Goal: Information Seeking & Learning: Learn about a topic

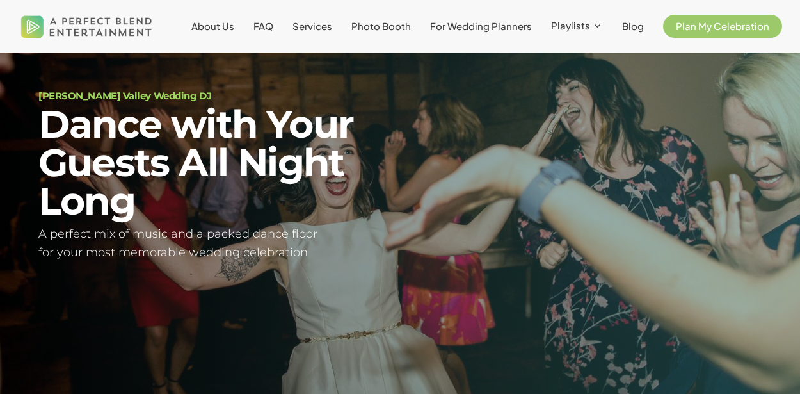
scroll to position [54, 0]
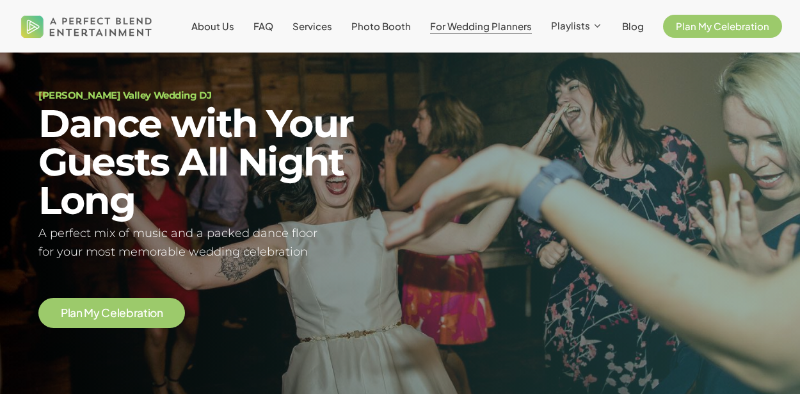
click at [459, 29] on span "For Wedding Planners" at bounding box center [481, 26] width 102 height 12
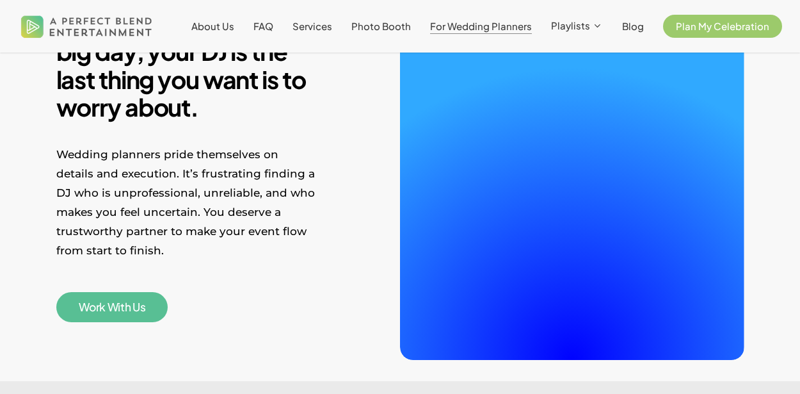
scroll to position [432, 0]
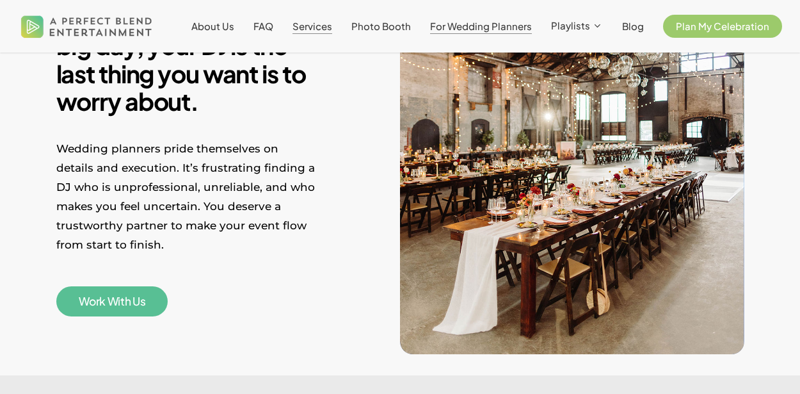
click at [310, 24] on span "Services" at bounding box center [312, 26] width 40 height 12
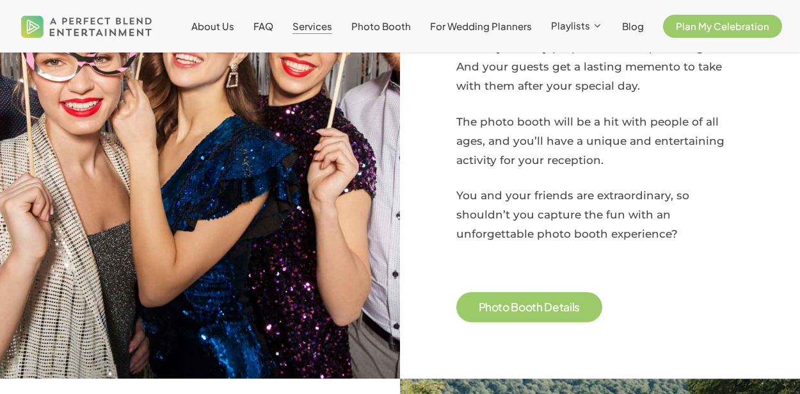
scroll to position [980, 0]
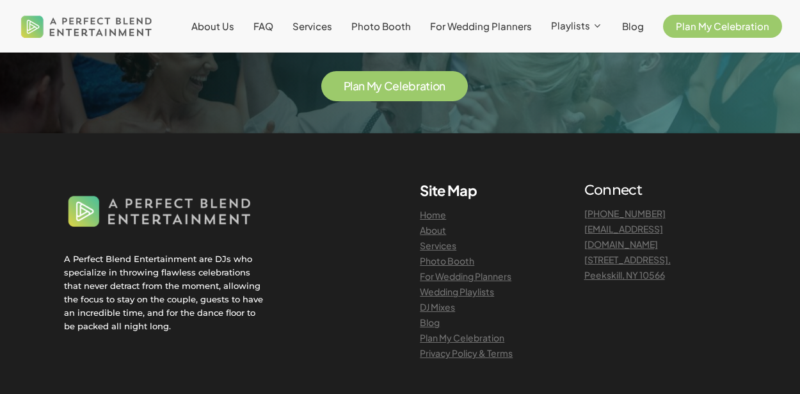
scroll to position [3062, 0]
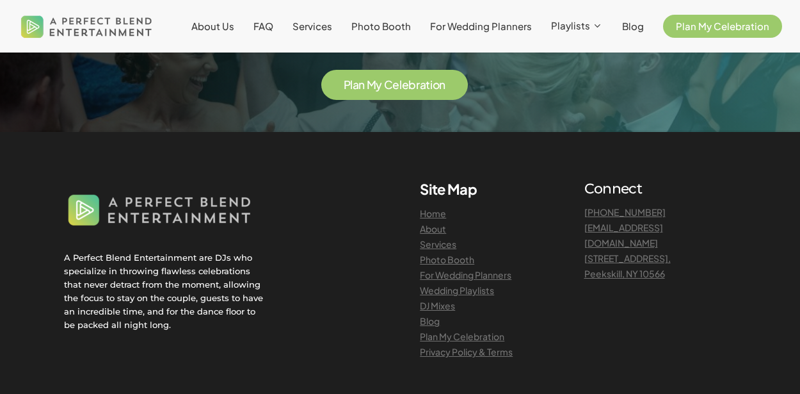
click at [445, 299] on link "DJ Mixes" at bounding box center [437, 305] width 35 height 12
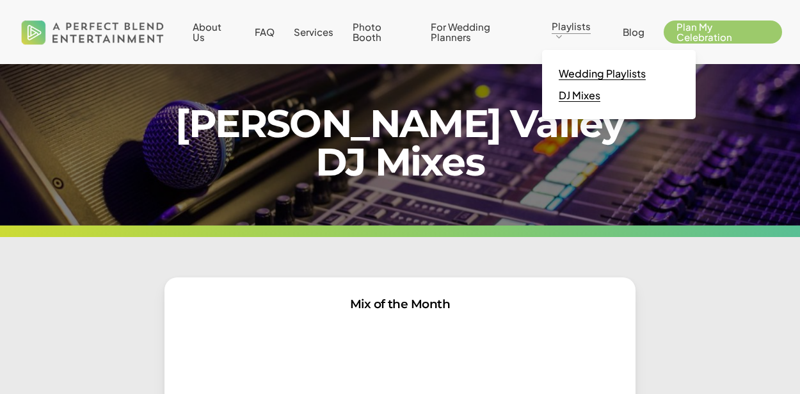
click at [584, 75] on span "Wedding Playlists" at bounding box center [602, 73] width 87 height 13
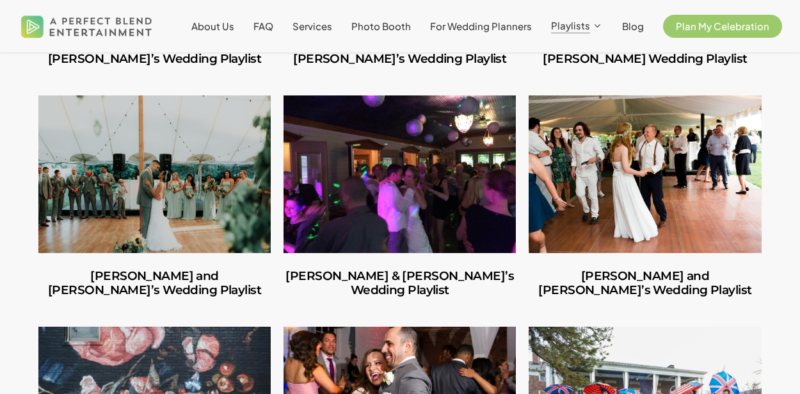
scroll to position [1707, 0]
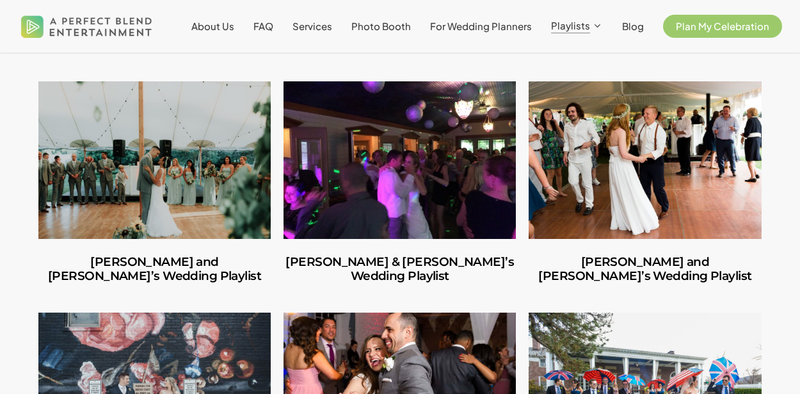
click at [693, 95] on link "Emma and Chad’s Wedding Playlist" at bounding box center [645, 159] width 232 height 157
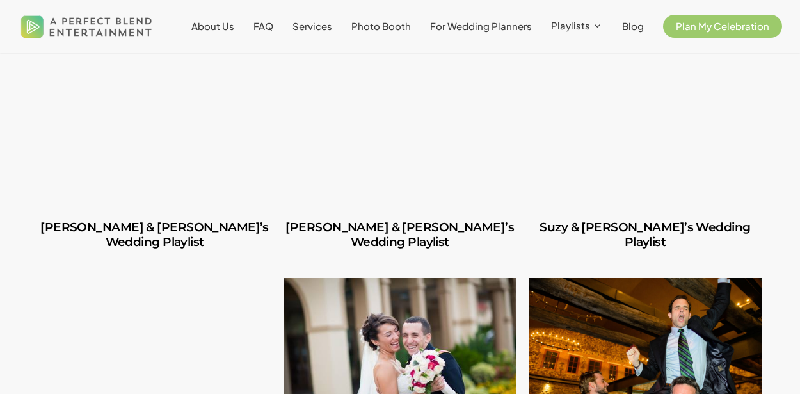
scroll to position [2906, 0]
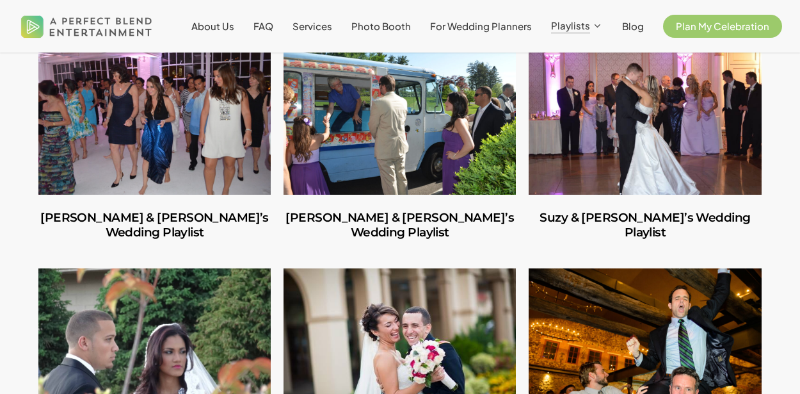
click at [134, 268] on link "Karolyn & Carlos’ Wedding Playlist" at bounding box center [154, 346] width 232 height 157
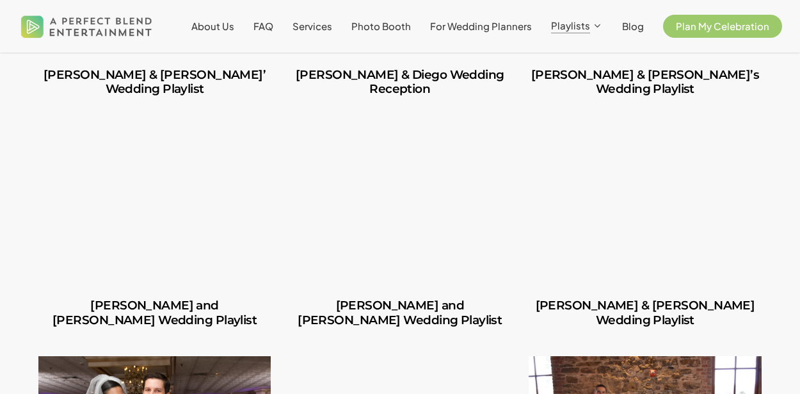
scroll to position [4207, 0]
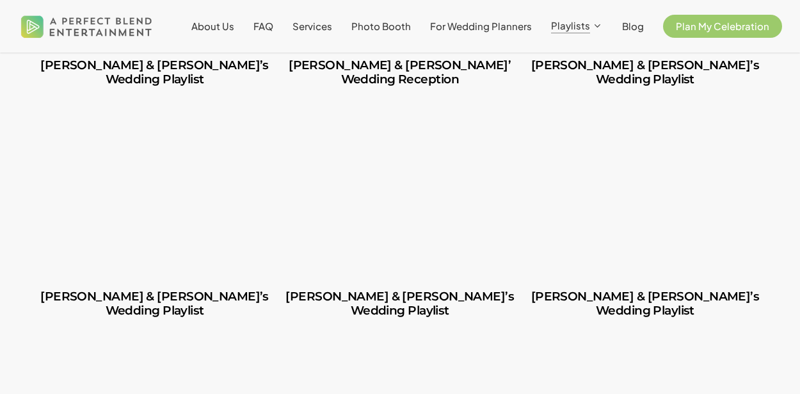
scroll to position [5137, 0]
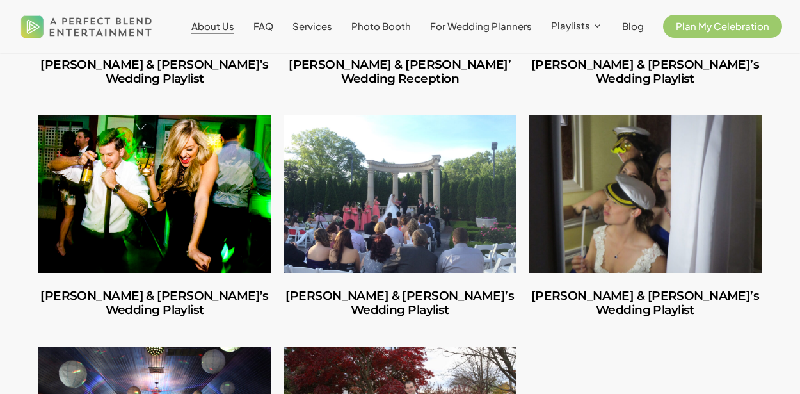
click at [223, 21] on span "About Us" at bounding box center [212, 26] width 43 height 12
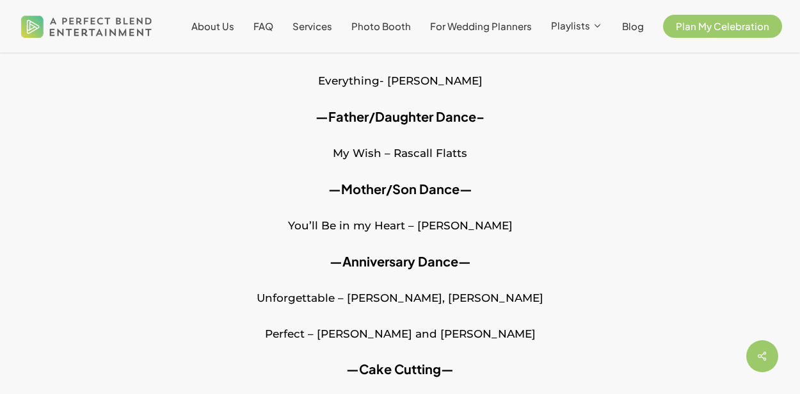
scroll to position [938, 0]
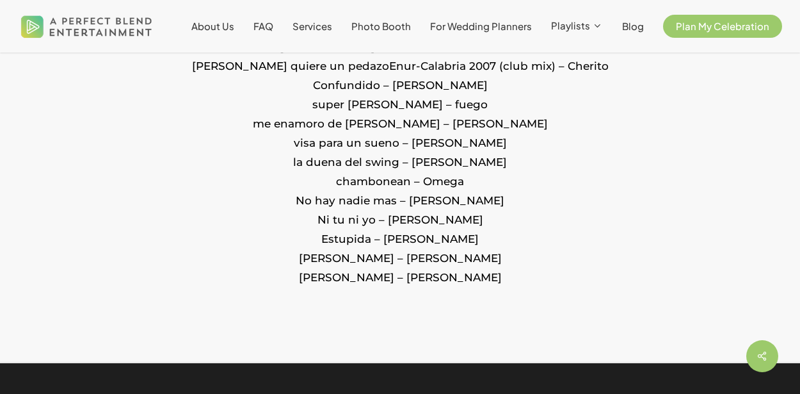
scroll to position [1651, 0]
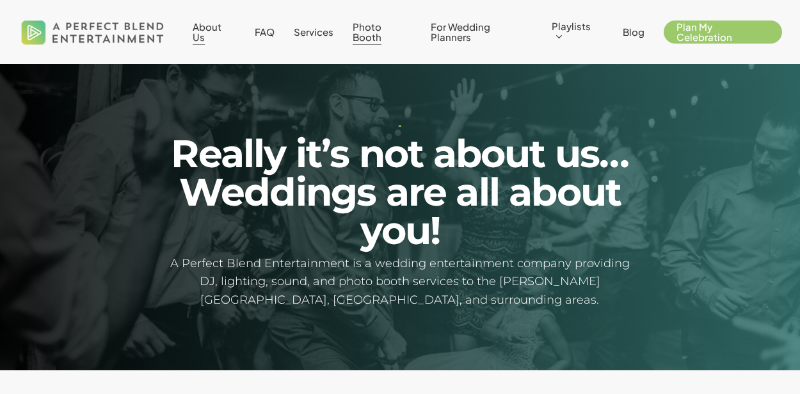
click at [381, 33] on span "Photo Booth" at bounding box center [367, 31] width 29 height 22
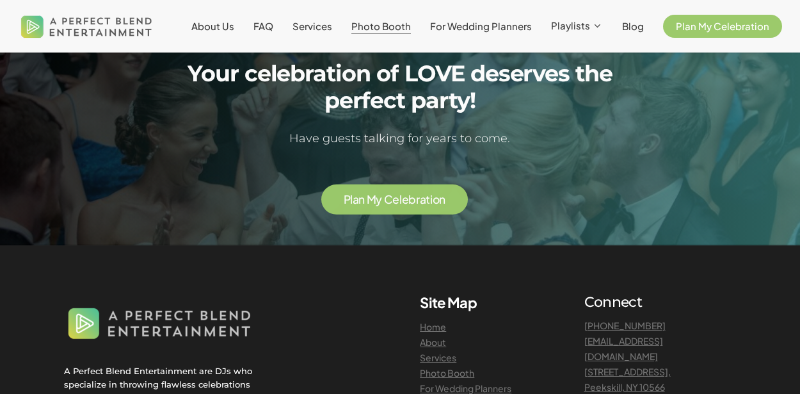
scroll to position [2553, 0]
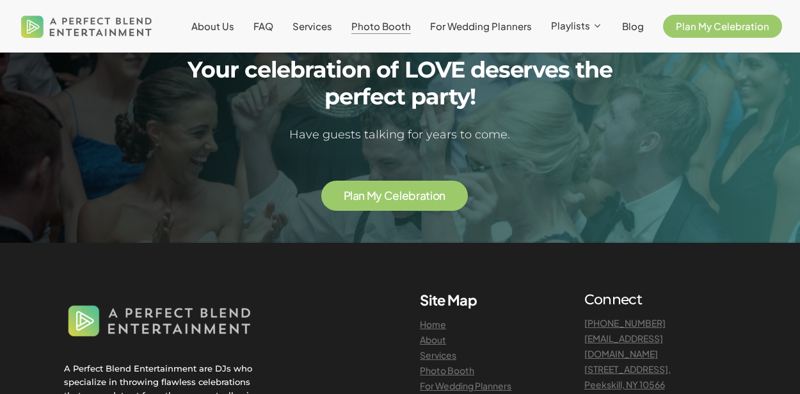
click at [212, 104] on h1 "Your celebration of LOVE deserves the perfect party!" at bounding box center [400, 83] width 472 height 54
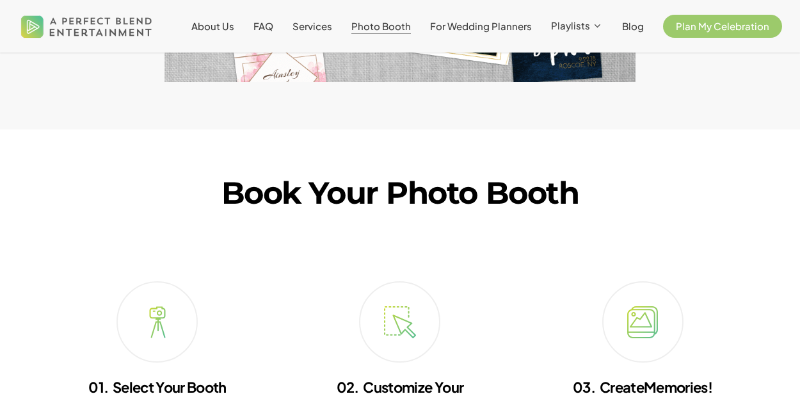
scroll to position [1728, 0]
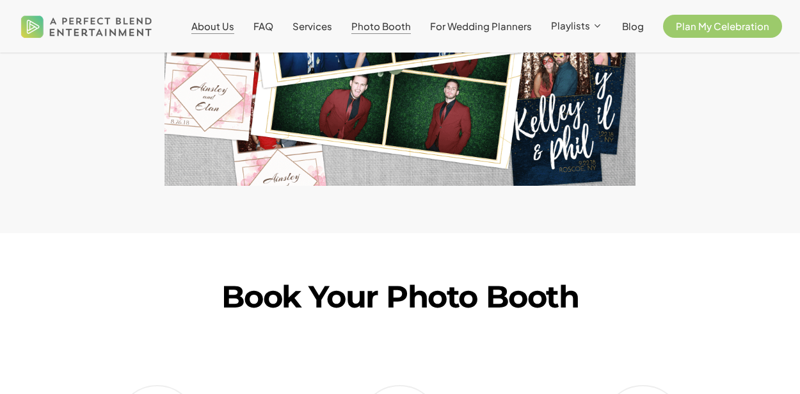
click at [234, 23] on span "About Us" at bounding box center [212, 26] width 43 height 12
